Goal: Task Accomplishment & Management: Manage account settings

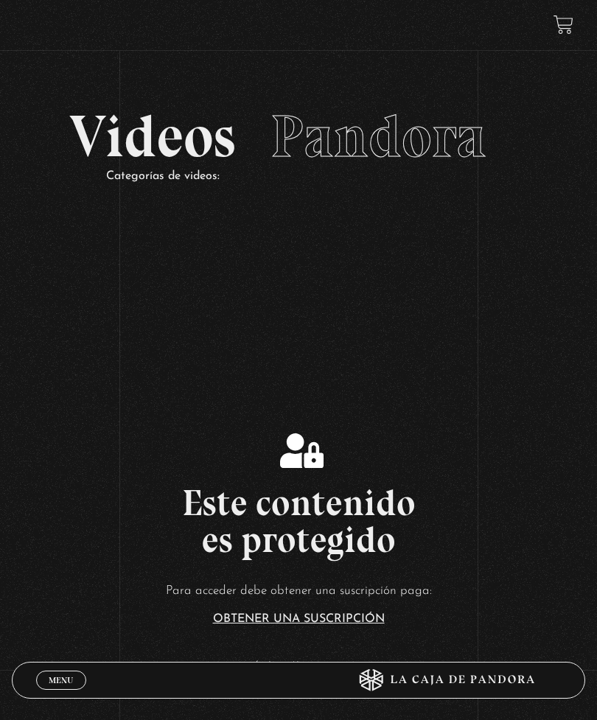
scroll to position [1, 0]
click at [48, 685] on link "Menu Cerrar" at bounding box center [61, 680] width 50 height 19
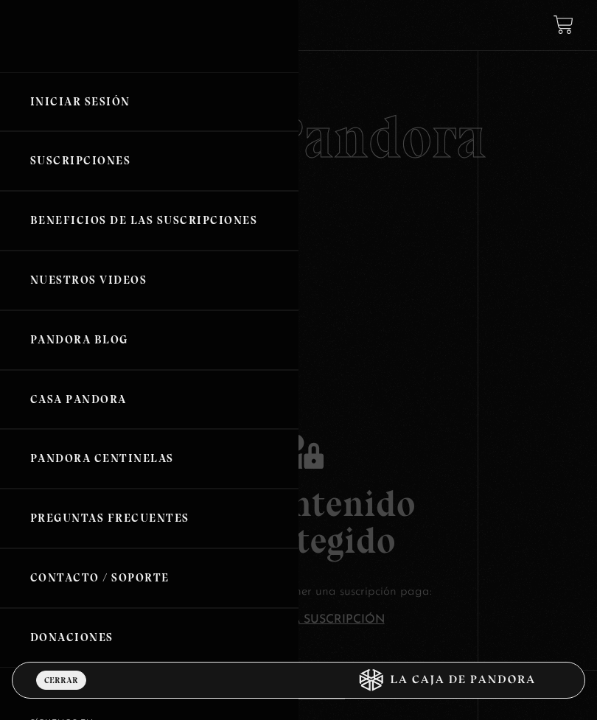
click at [154, 99] on link "Iniciar Sesión" at bounding box center [149, 102] width 298 height 60
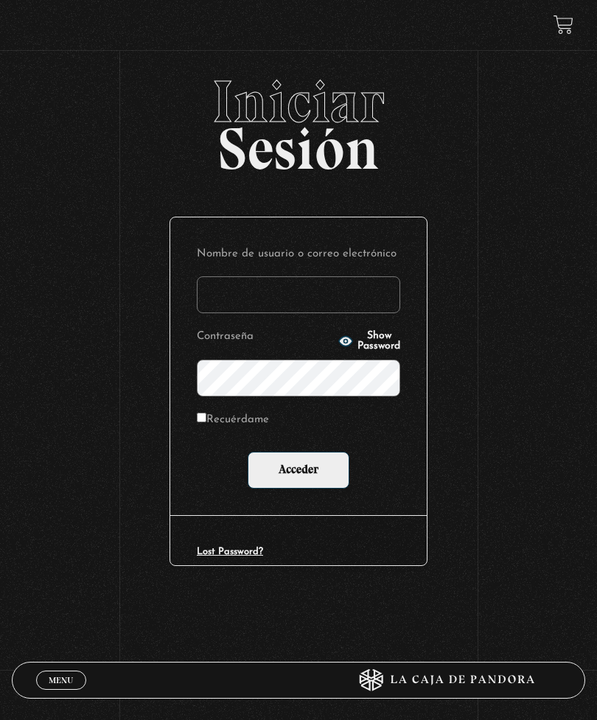
type input "[EMAIL_ADDRESS][DOMAIN_NAME]"
click at [298, 473] on input "Acceder" at bounding box center [299, 470] width 102 height 37
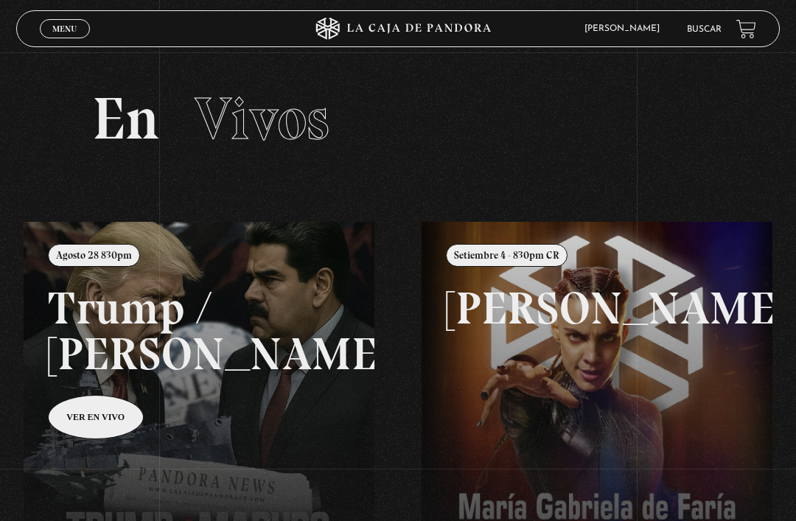
click at [55, 38] on span "Cerrar" at bounding box center [65, 42] width 35 height 10
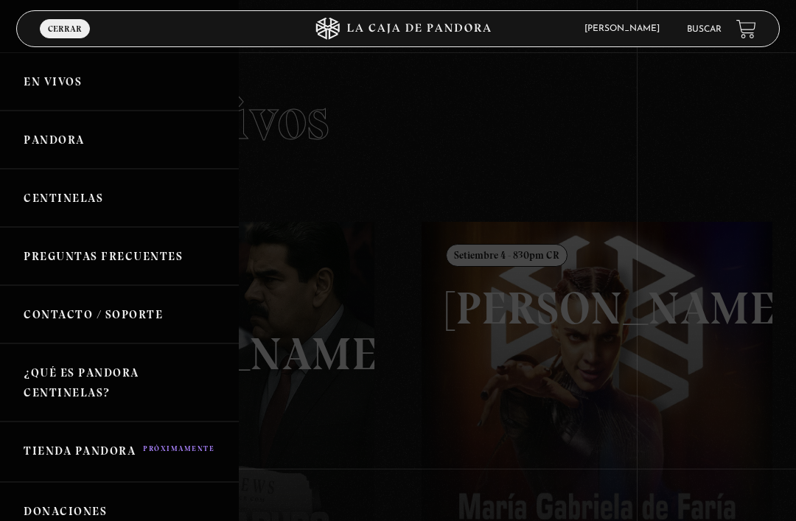
click at [58, 206] on link "Centinelas" at bounding box center [119, 198] width 239 height 58
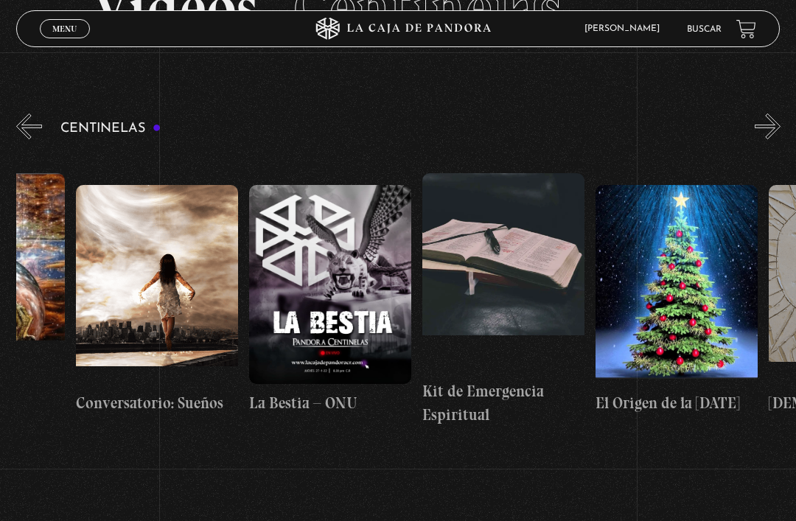
scroll to position [0, 12762]
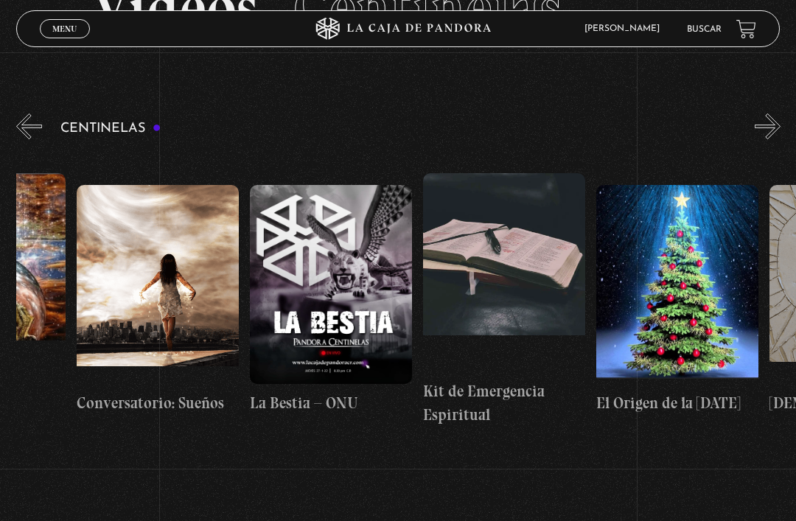
click at [472, 294] on figure at bounding box center [504, 272] width 162 height 199
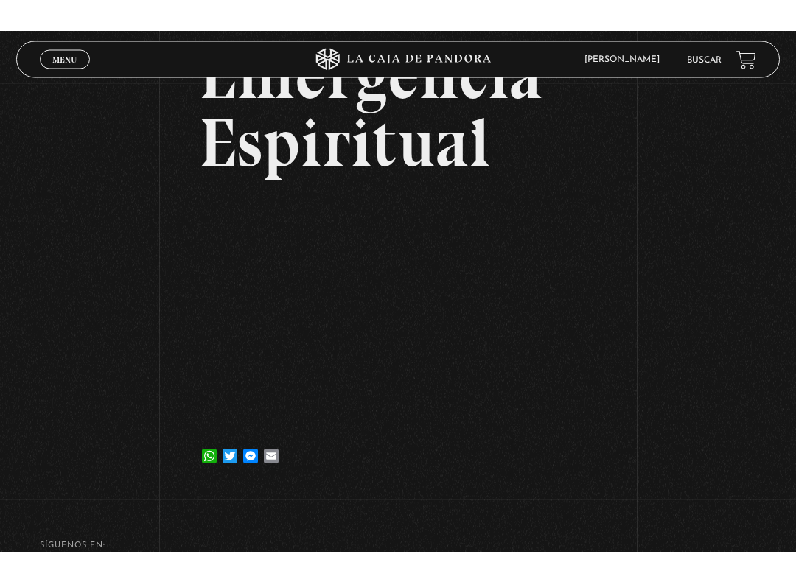
scroll to position [15, 0]
